Goal: Navigation & Orientation: Find specific page/section

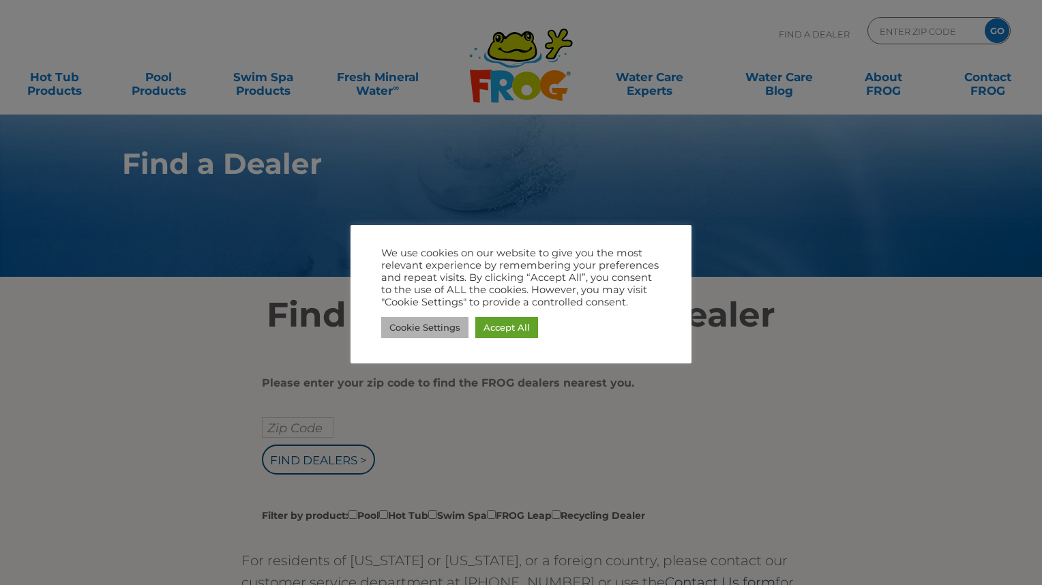
click at [434, 327] on link "Cookie Settings" at bounding box center [424, 327] width 87 height 21
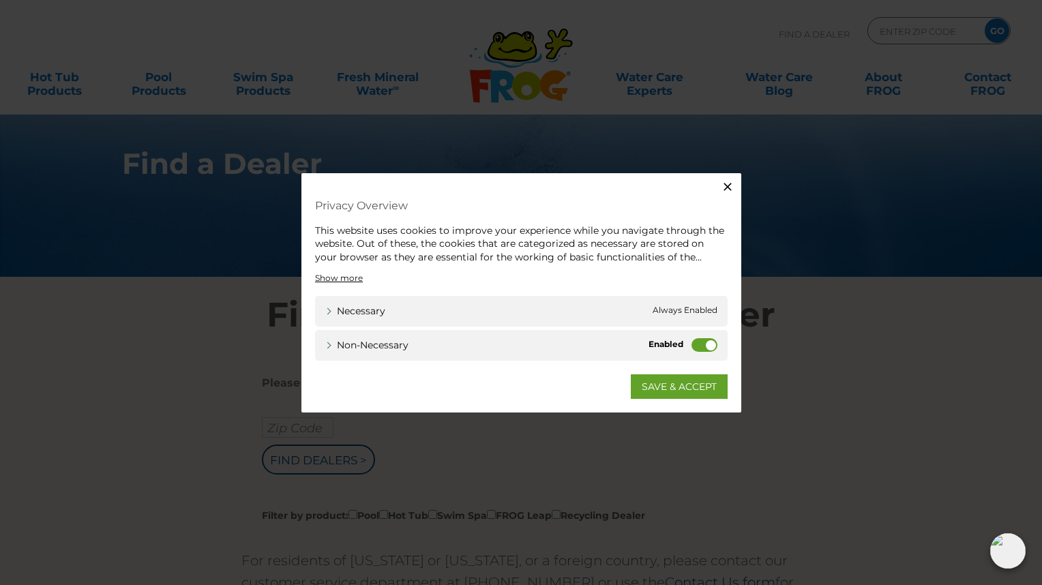
click at [730, 184] on icon "button" at bounding box center [728, 186] width 14 height 14
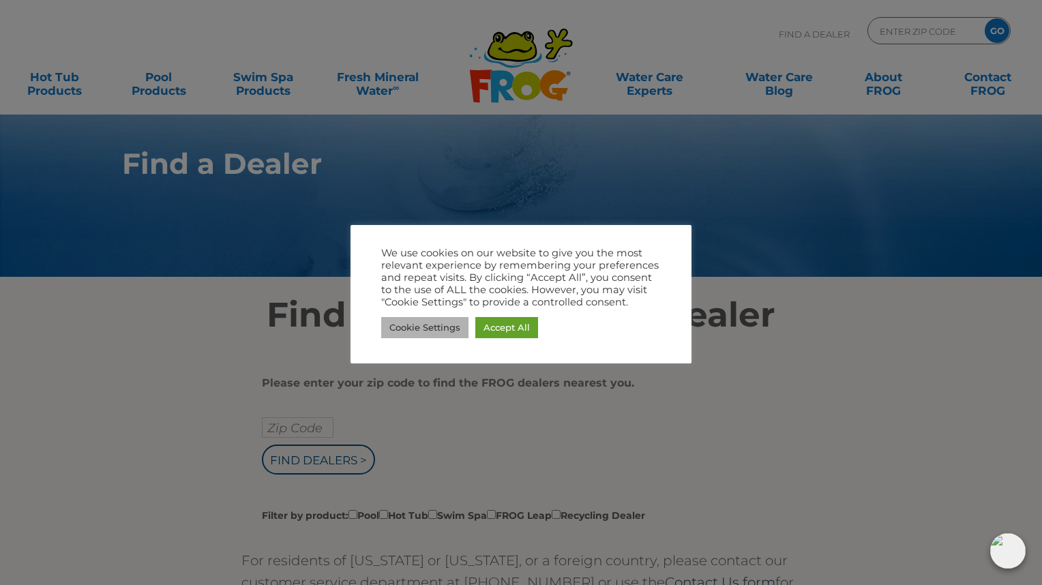
click at [424, 321] on link "Cookie Settings" at bounding box center [424, 327] width 87 height 21
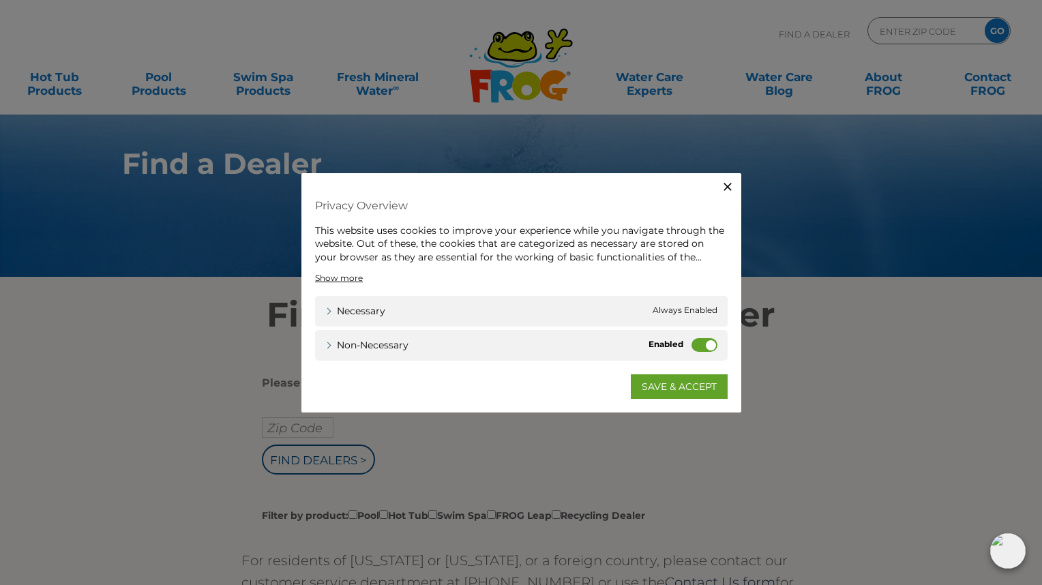
click at [727, 187] on icon "button" at bounding box center [727, 186] width 8 height 8
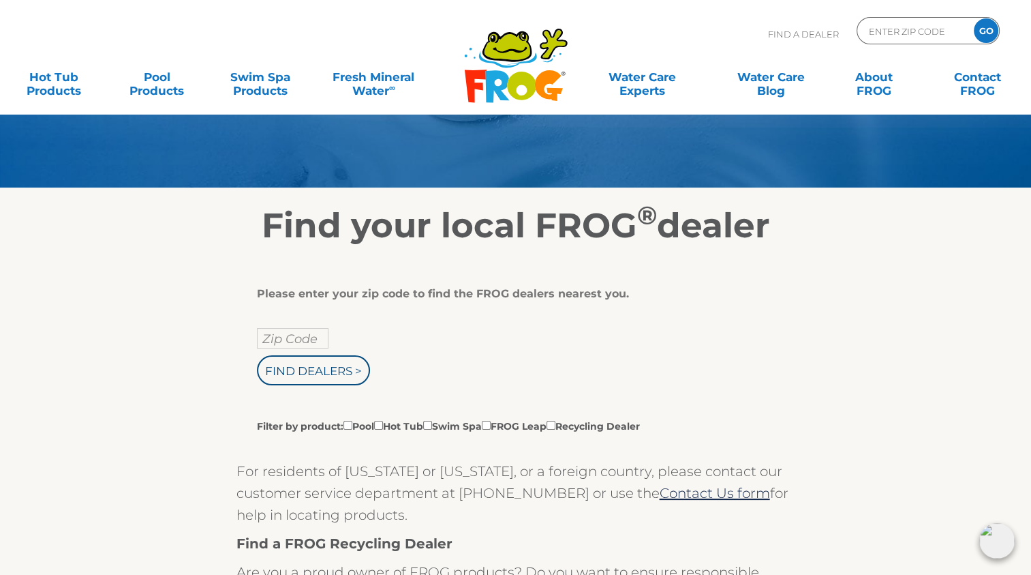
scroll to position [95, 0]
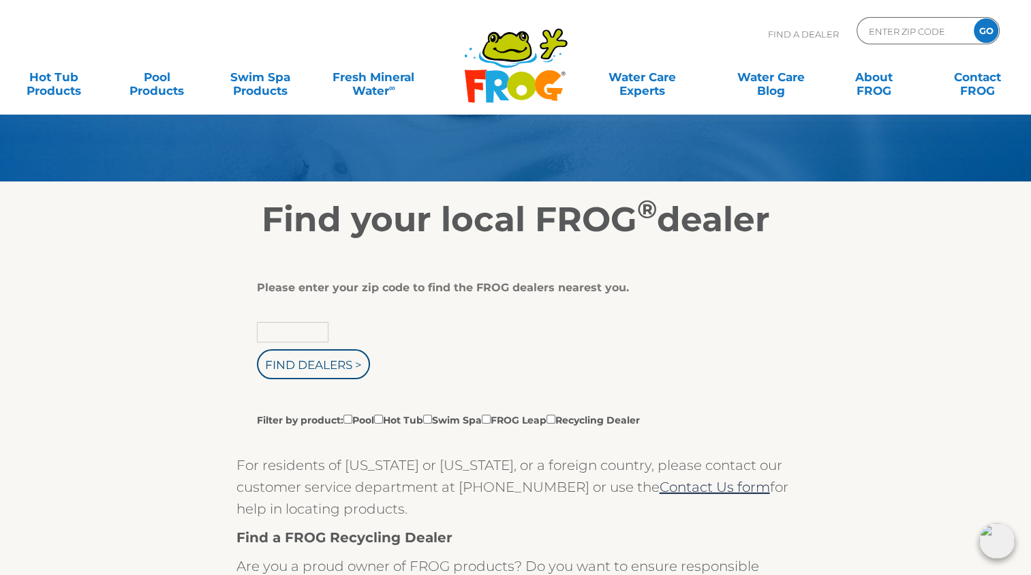
click at [294, 331] on input "text" at bounding box center [293, 332] width 72 height 20
type input "48169"
click at [297, 375] on input "Find Dealers >" at bounding box center [313, 364] width 113 height 30
click at [382, 417] on input "Filter by product: Pool Hot Tub Swim Spa FROG Leap Recycling Dealer" at bounding box center [378, 418] width 9 height 9
checkbox input "true"
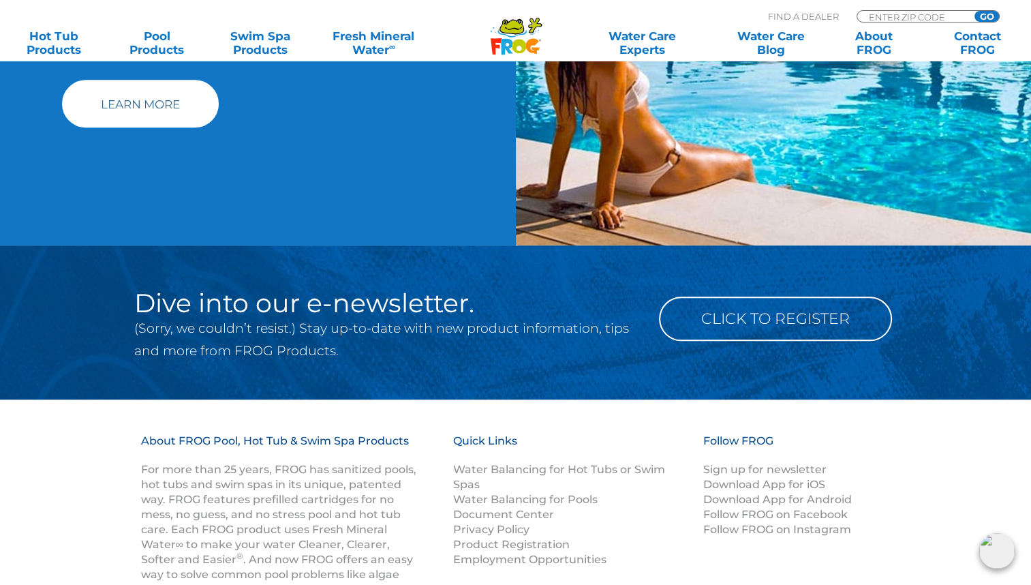
scroll to position [1511, 0]
